Goal: Use online tool/utility: Utilize a website feature to perform a specific function

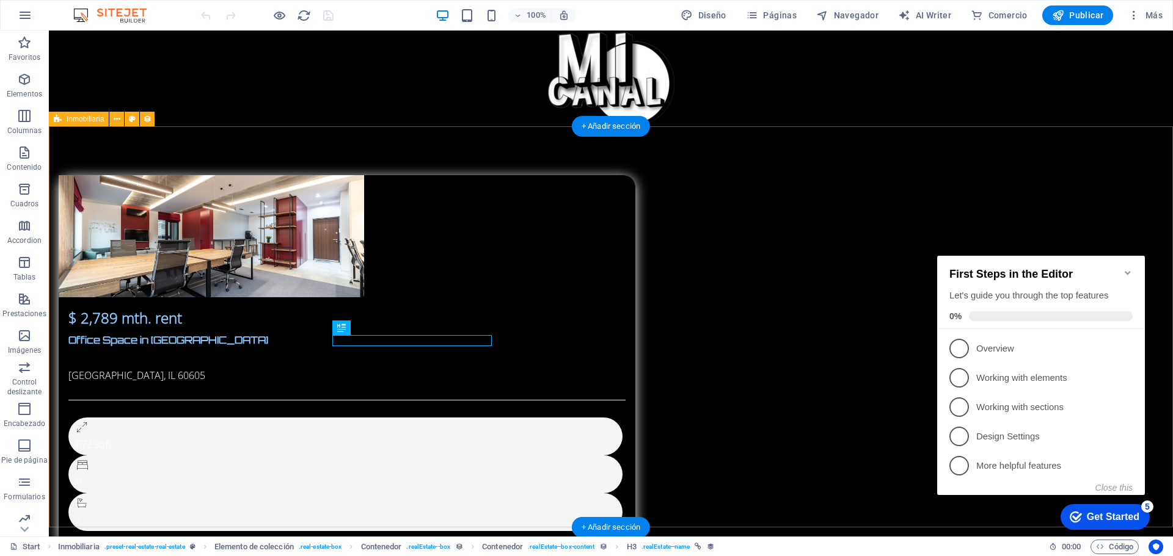
drag, startPoint x: 652, startPoint y: 312, endPoint x: 682, endPoint y: 309, distance: 30.7
click at [653, 311] on div "$ 2,789 mth. rent Office Space in Chicago Chicago, IL 60605 672 sqft 0 2 Anteri…" at bounding box center [611, 388] width 1124 height 525
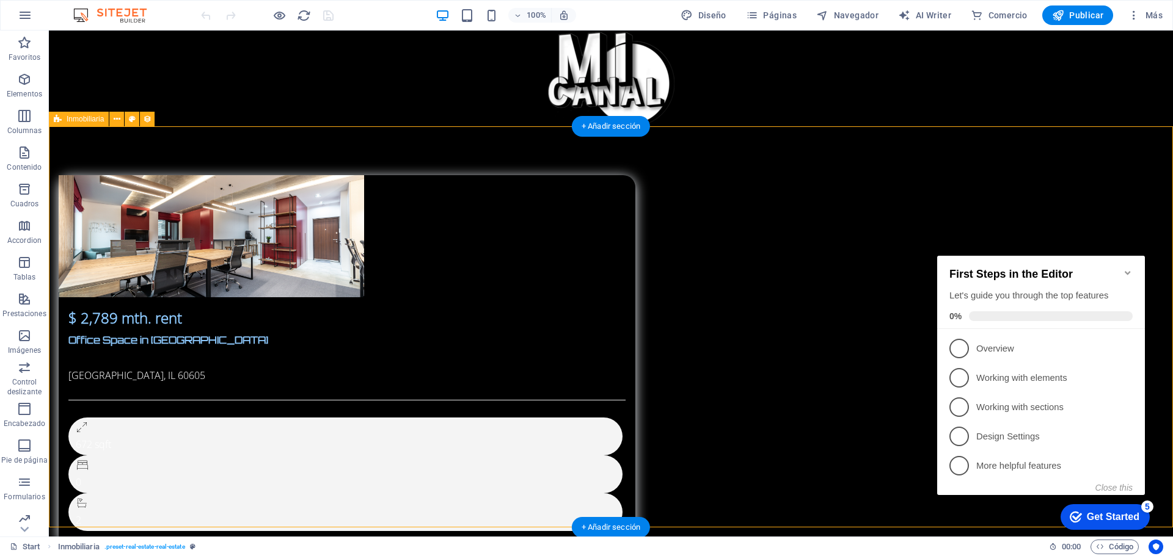
click at [609, 321] on div "$ 2,789 mth. rent Office Space in Chicago Chicago, IL 60605 672 sqft 0 2 Anteri…" at bounding box center [611, 388] width 1124 height 525
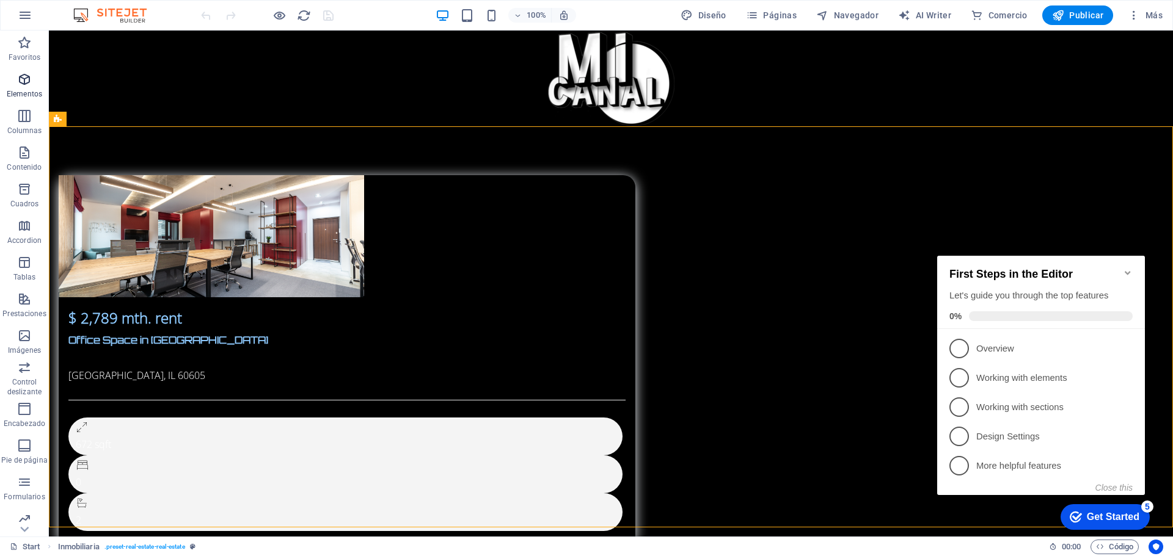
drag, startPoint x: 26, startPoint y: 82, endPoint x: 27, endPoint y: 68, distance: 14.1
click at [27, 81] on icon "button" at bounding box center [24, 79] width 15 height 15
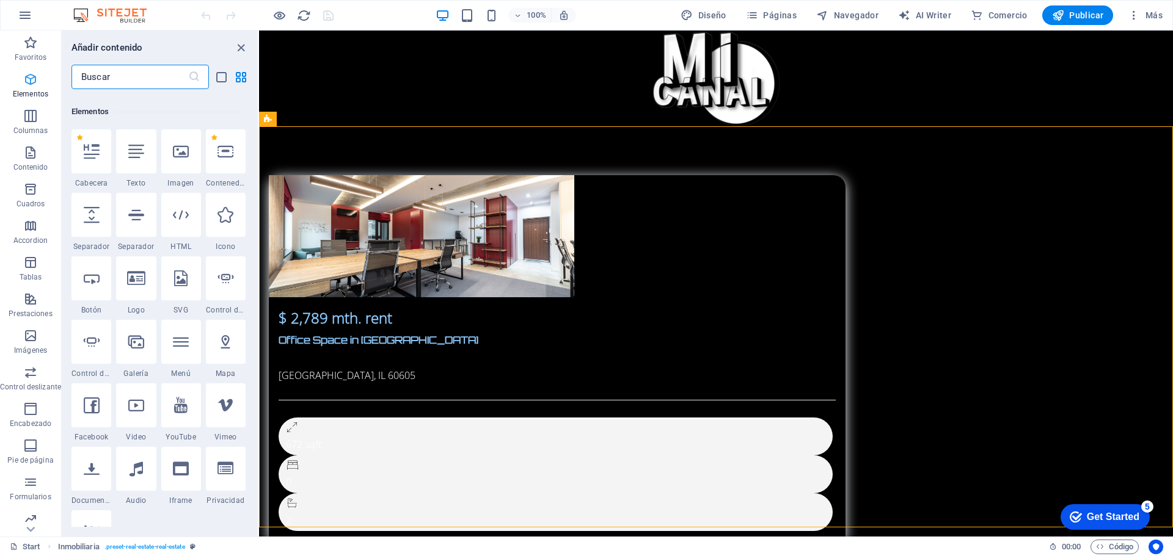
scroll to position [230, 0]
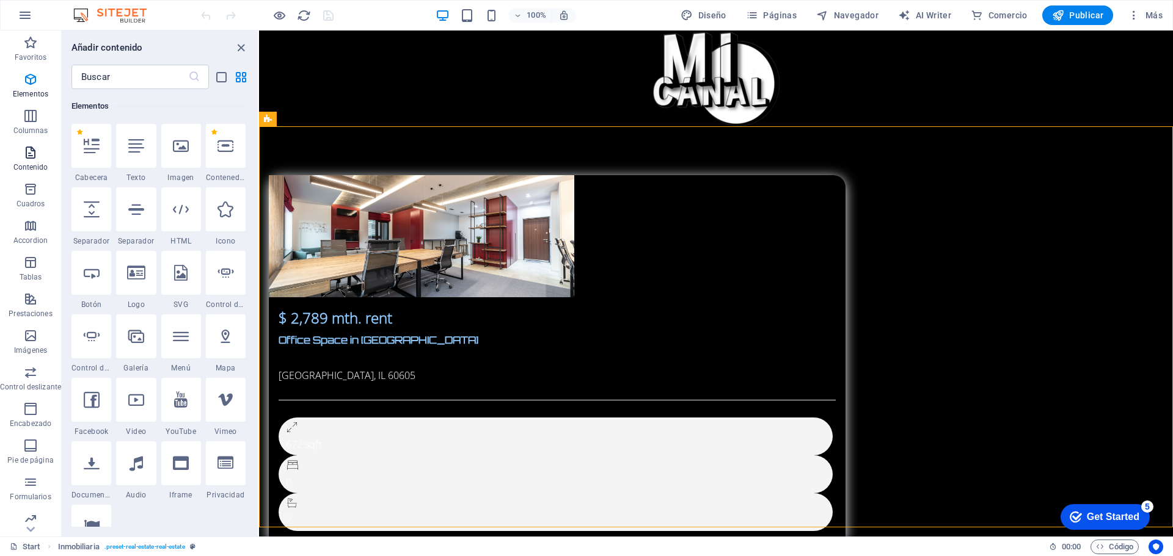
click at [29, 162] on p "Contenido" at bounding box center [30, 167] width 35 height 10
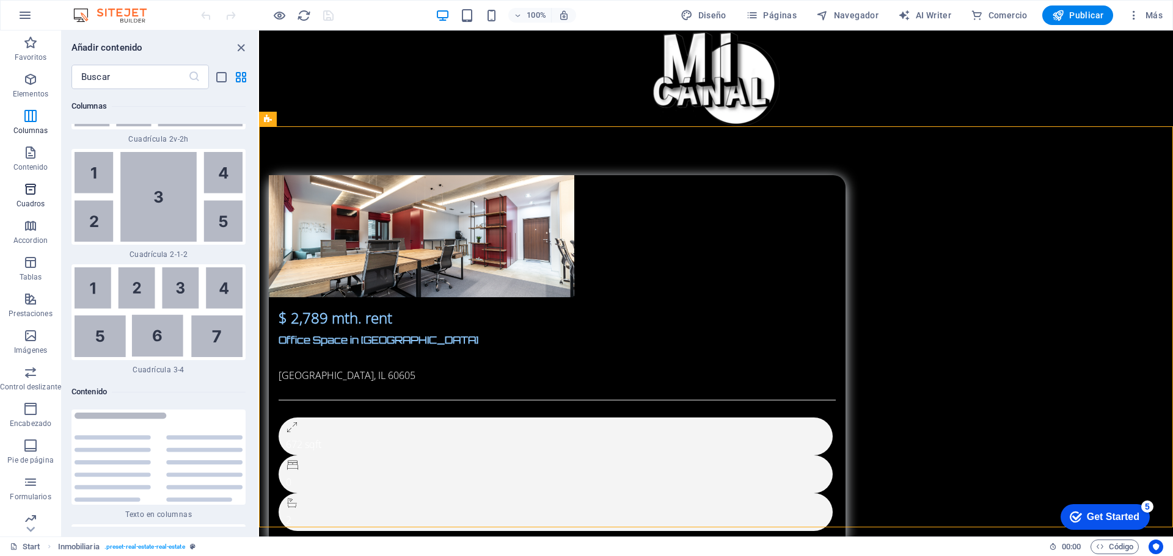
click at [25, 191] on icon "button" at bounding box center [30, 189] width 15 height 15
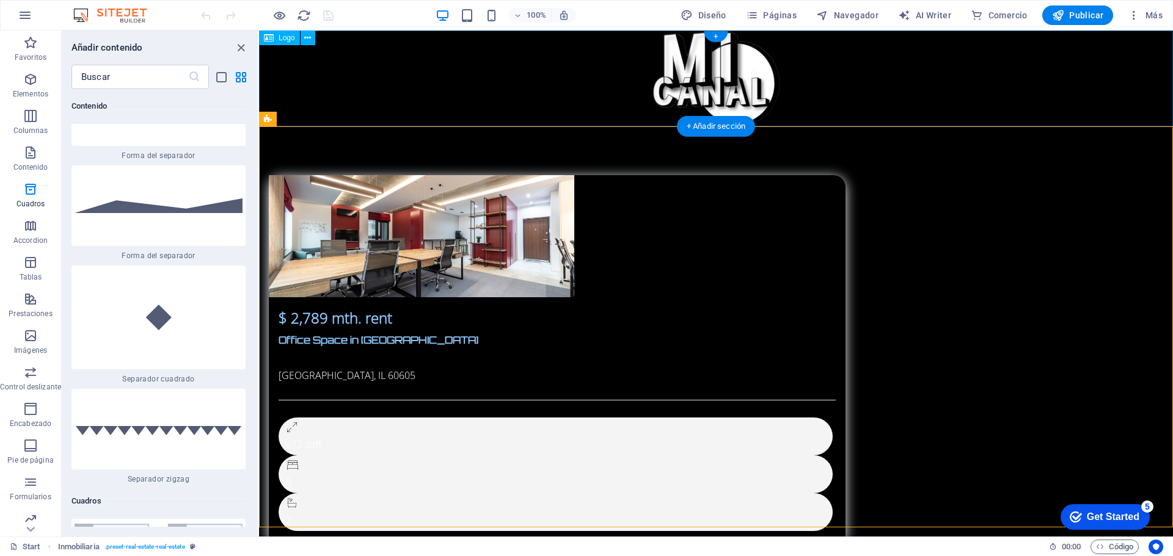
scroll to position [6312, 0]
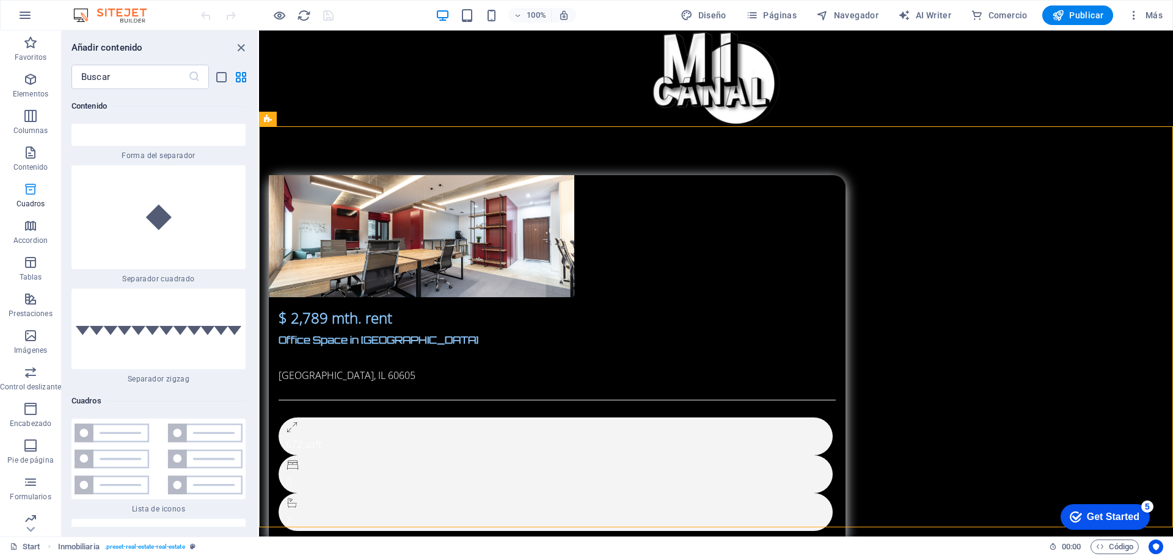
click at [26, 195] on icon "button" at bounding box center [30, 189] width 15 height 15
click at [27, 234] on span "Accordion" at bounding box center [30, 233] width 61 height 29
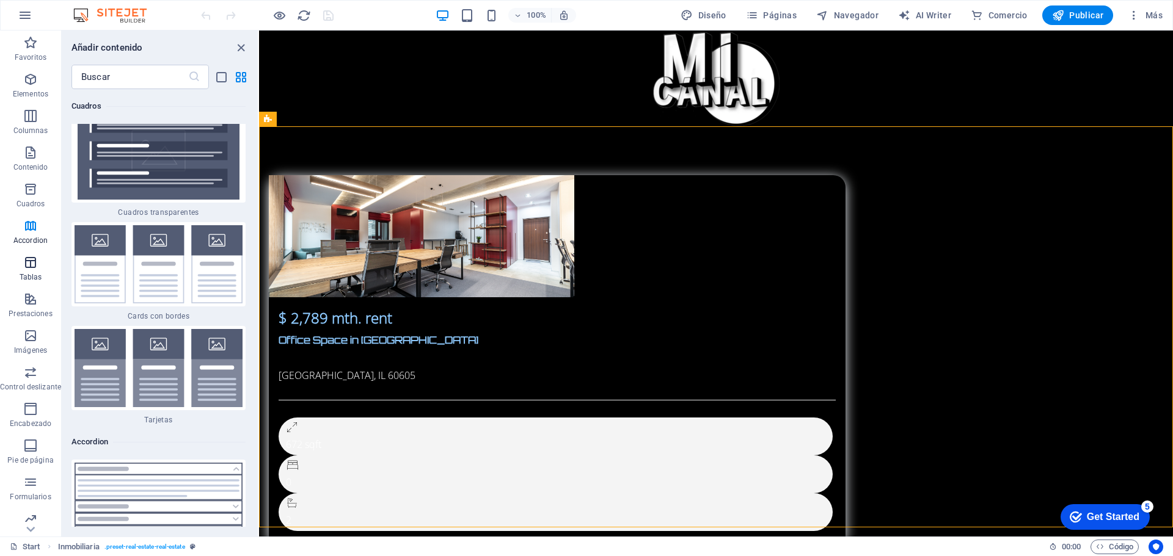
click at [24, 267] on icon "button" at bounding box center [30, 262] width 15 height 15
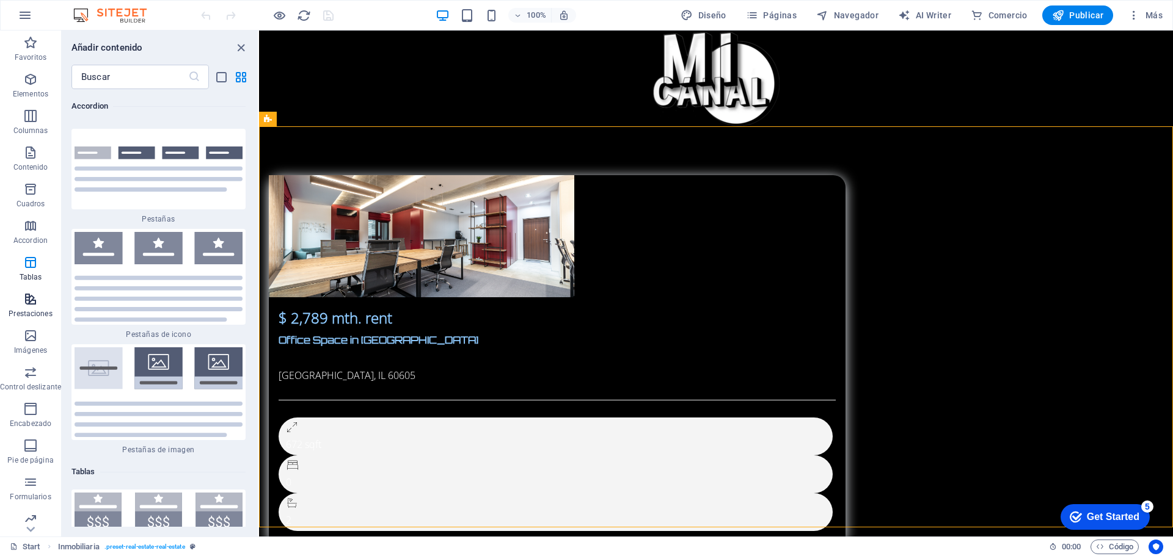
click at [26, 299] on icon "button" at bounding box center [30, 299] width 15 height 15
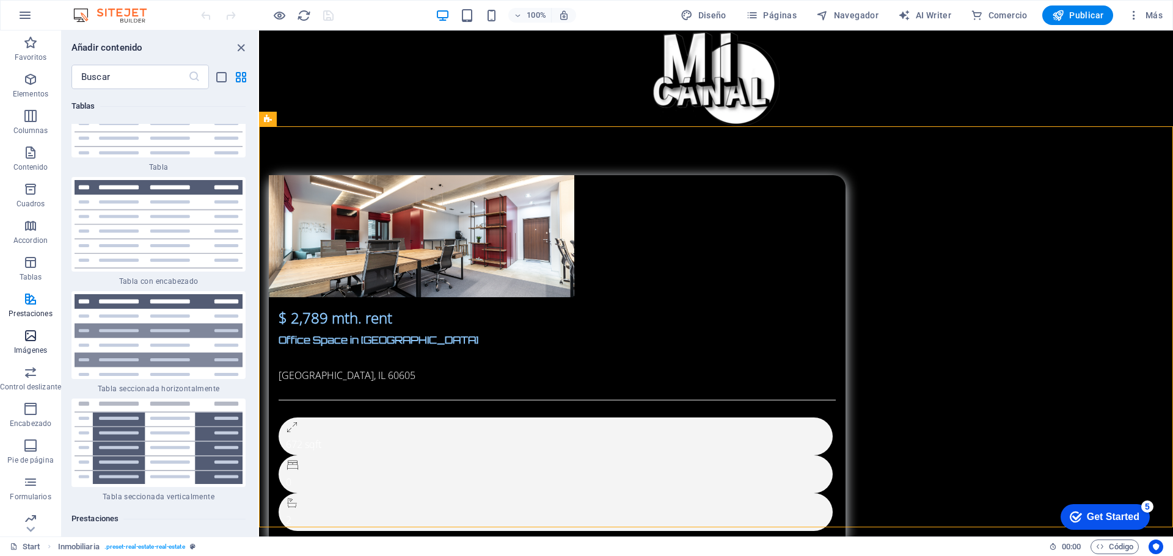
click at [28, 333] on icon "button" at bounding box center [30, 336] width 15 height 15
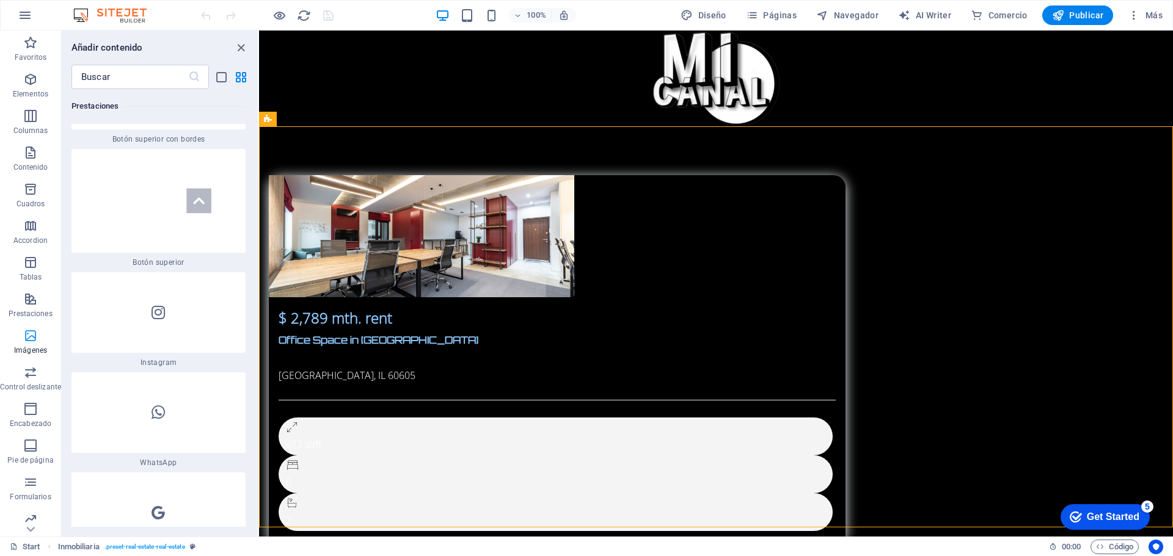
scroll to position [11691, 0]
click at [30, 381] on span "Control deslizante" at bounding box center [30, 379] width 61 height 29
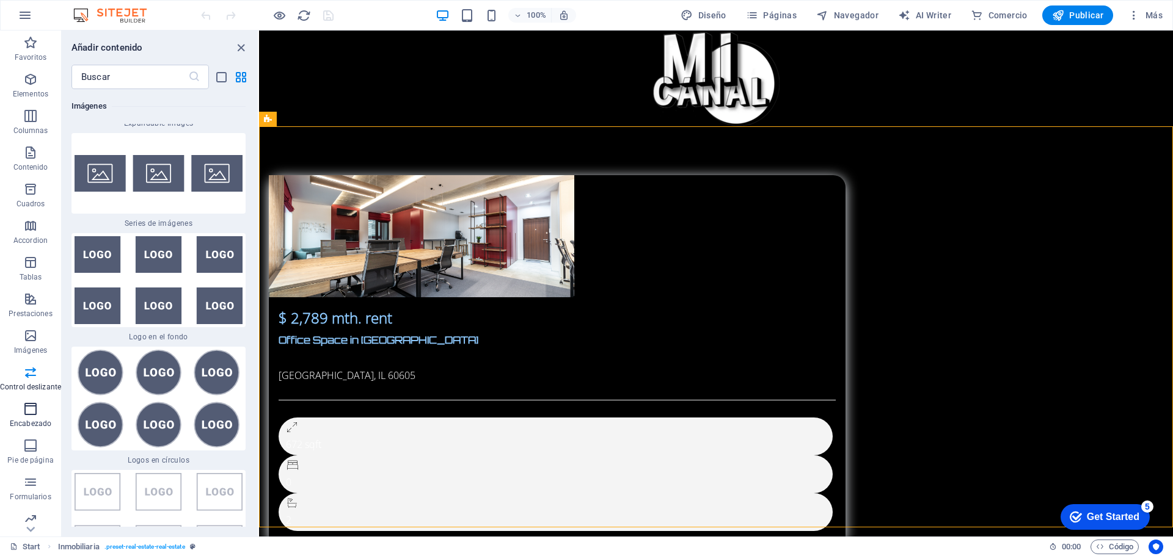
click at [30, 411] on icon "button" at bounding box center [30, 409] width 15 height 15
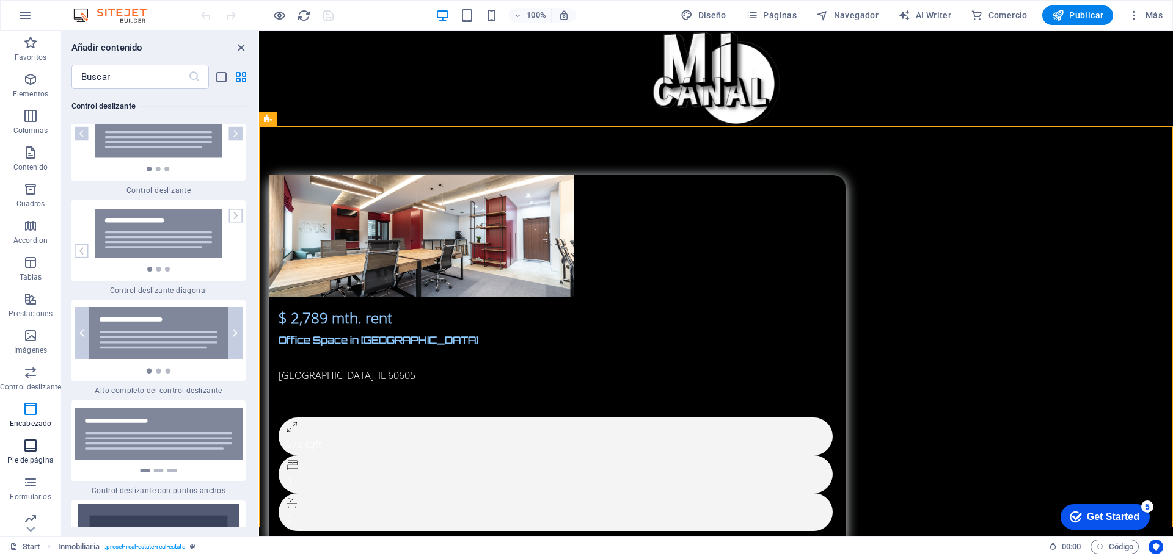
click at [27, 452] on icon "button" at bounding box center [30, 445] width 15 height 15
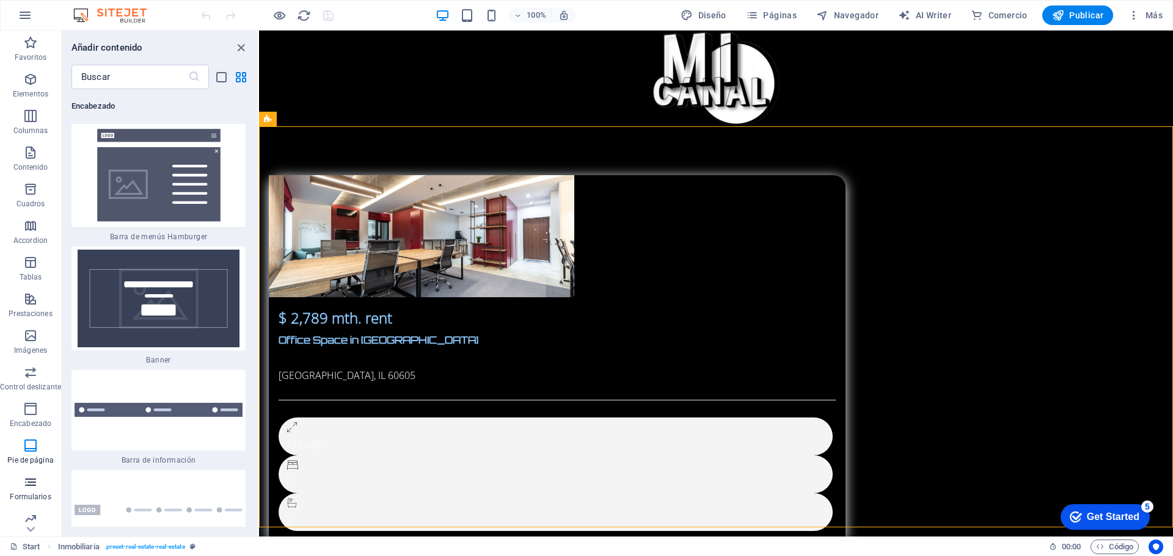
click at [22, 496] on p "Formularios" at bounding box center [30, 497] width 41 height 10
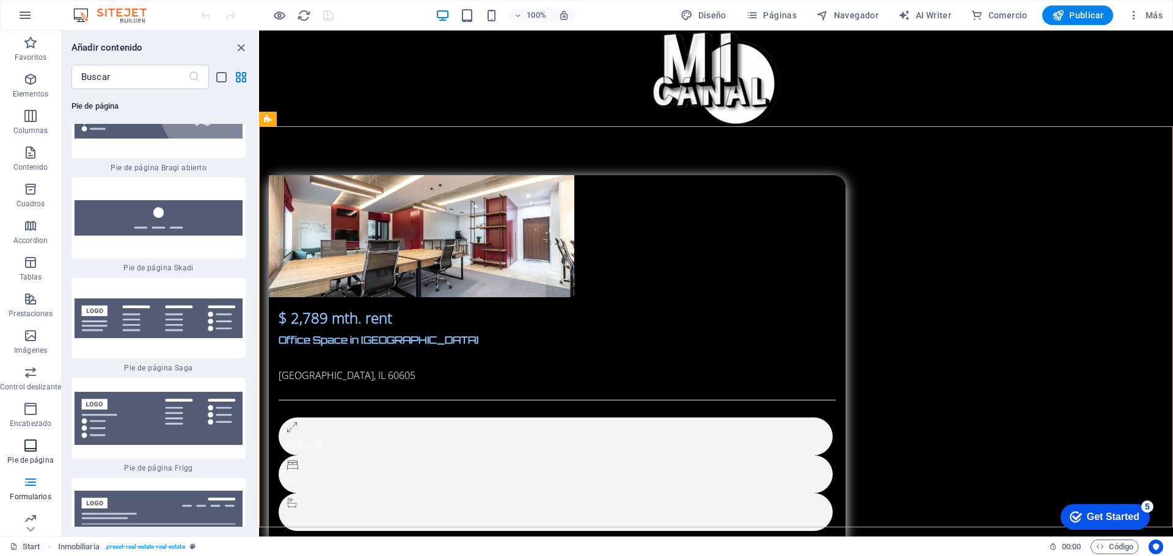
click at [28, 446] on icon "button" at bounding box center [30, 445] width 15 height 15
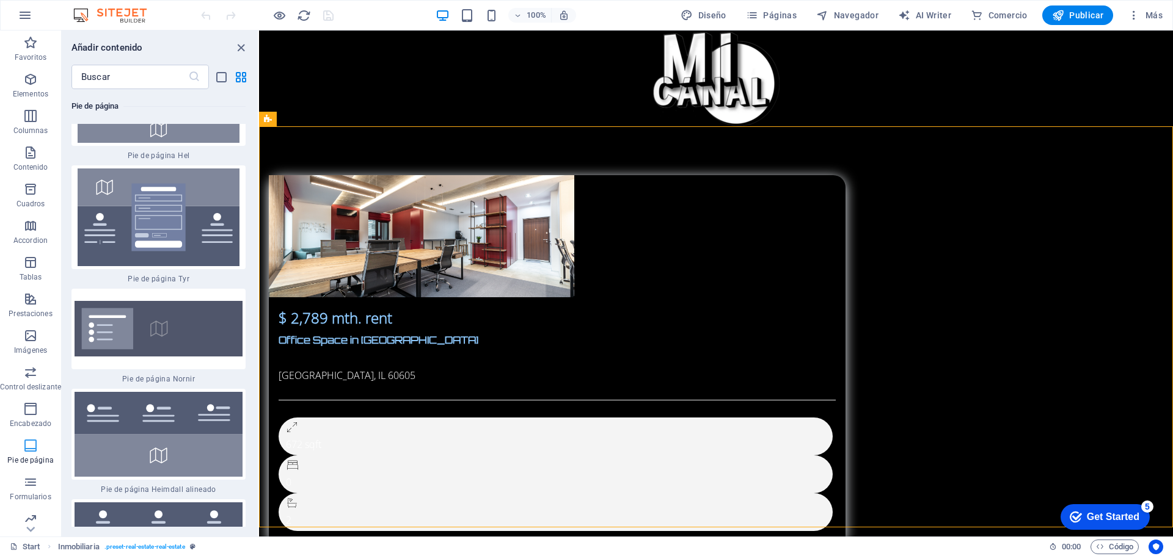
scroll to position [16095, 0]
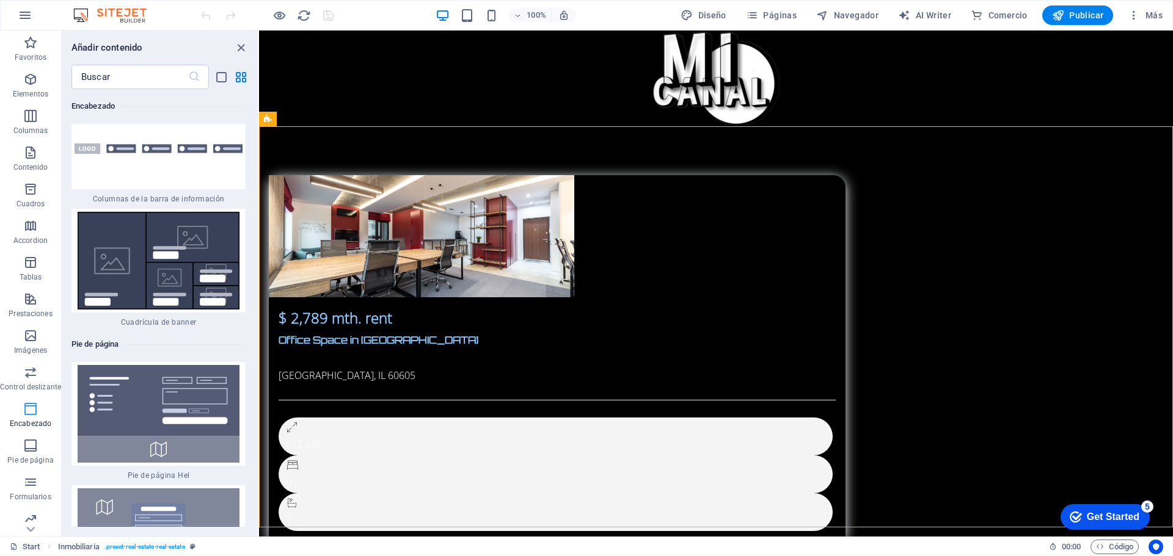
click at [28, 421] on p "Encabezado" at bounding box center [31, 424] width 42 height 10
click at [29, 39] on icon "button" at bounding box center [30, 42] width 15 height 15
